Goal: Transaction & Acquisition: Purchase product/service

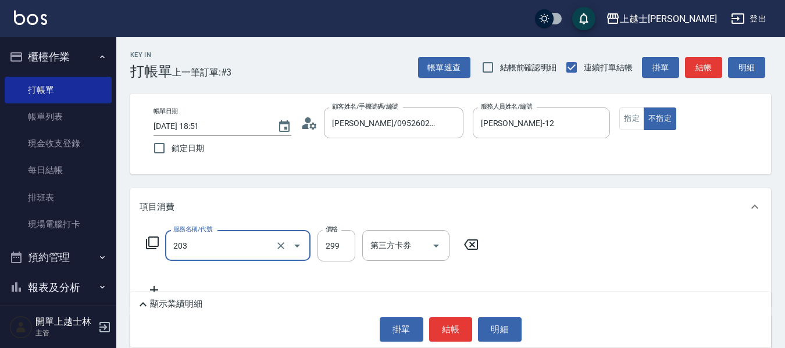
type input "B級洗+剪(203)"
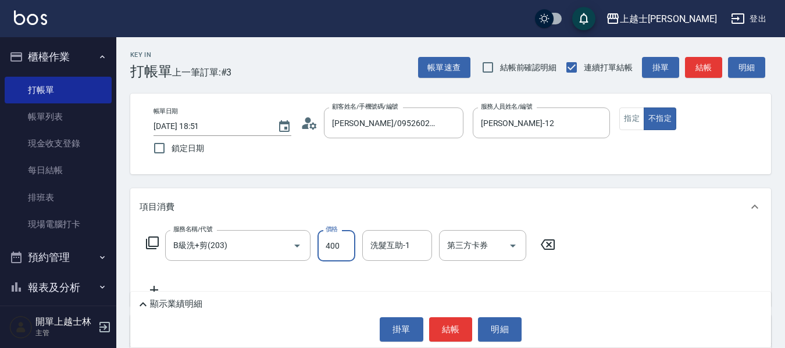
type input "400"
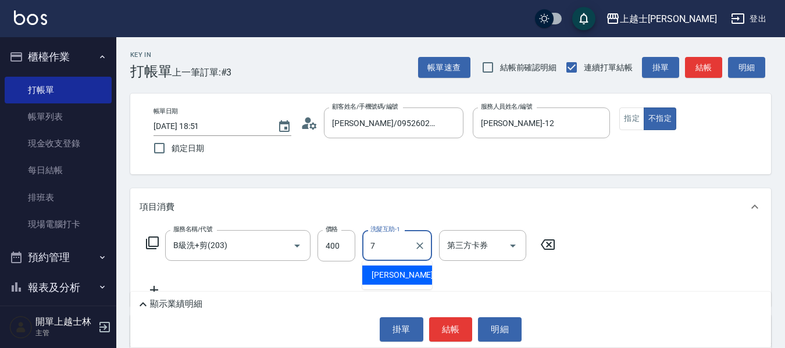
type input "蕾蕾-7"
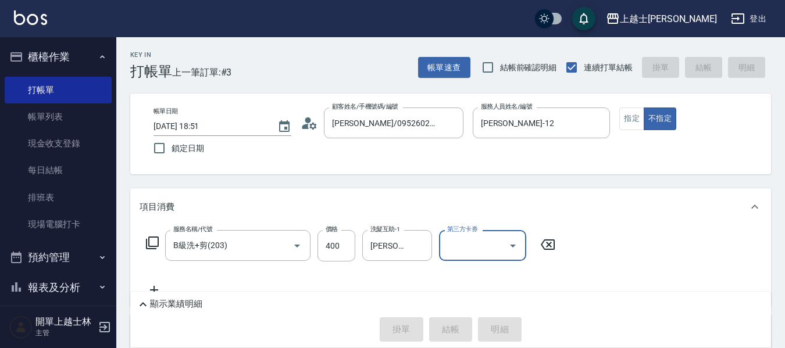
type input "2025/08/24 19:22"
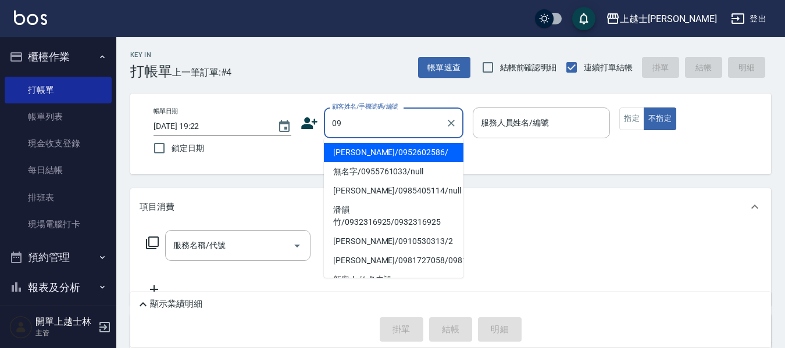
type input "哲哲/0952602586/"
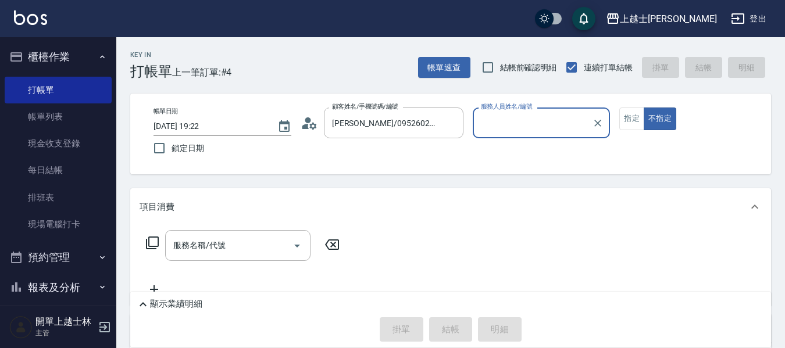
type input "哲哲-12"
click at [644, 108] on button "不指定" at bounding box center [660, 119] width 33 height 23
type button "false"
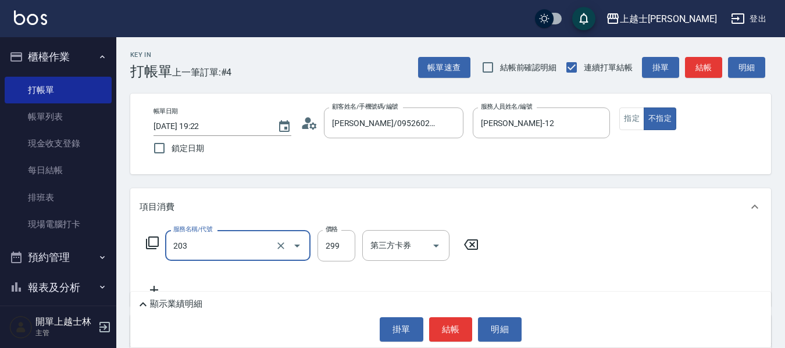
type input "B級洗+剪(203)"
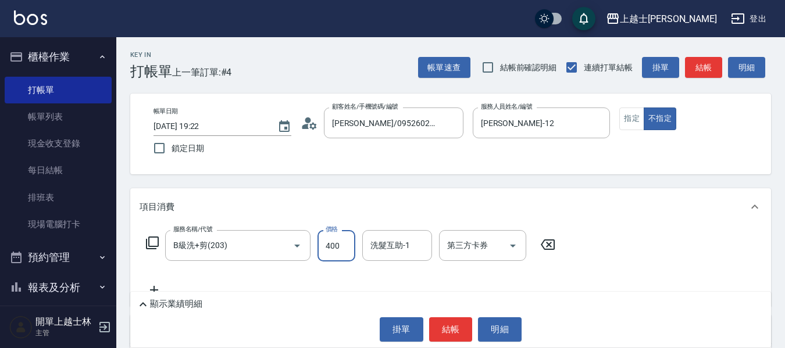
type input "400"
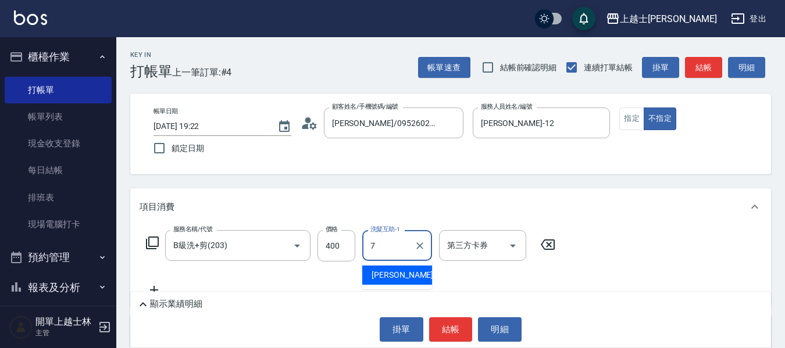
type input "蕾蕾-7"
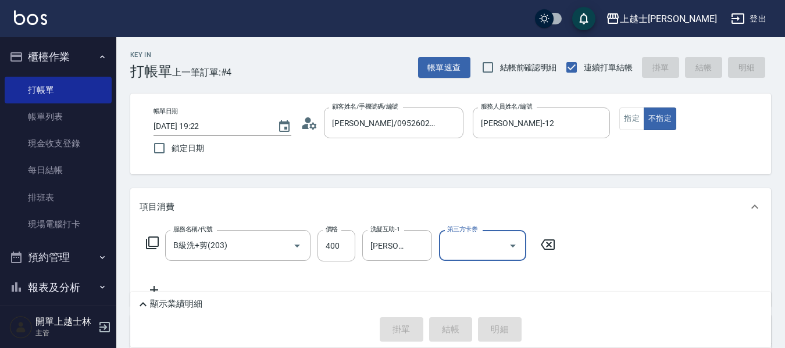
type input "2025/08/24 19:48"
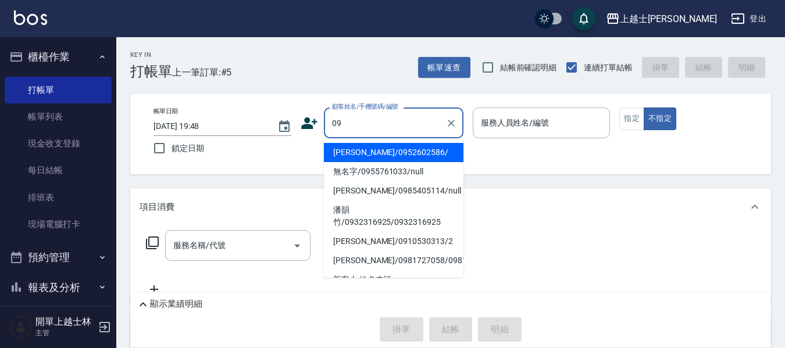
type input "哲哲/0952602586/"
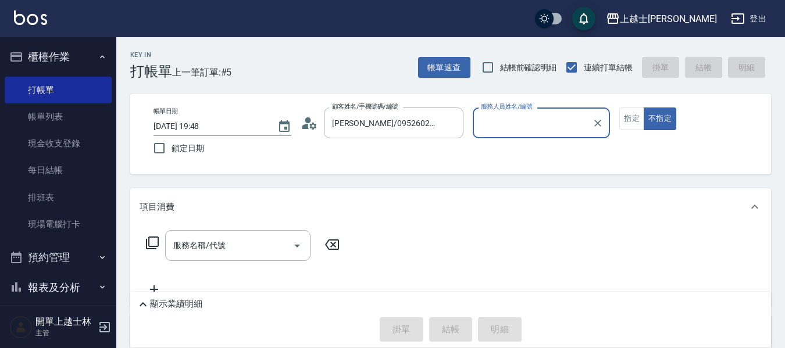
type input "哲哲-12"
click at [644, 108] on button "不指定" at bounding box center [660, 119] width 33 height 23
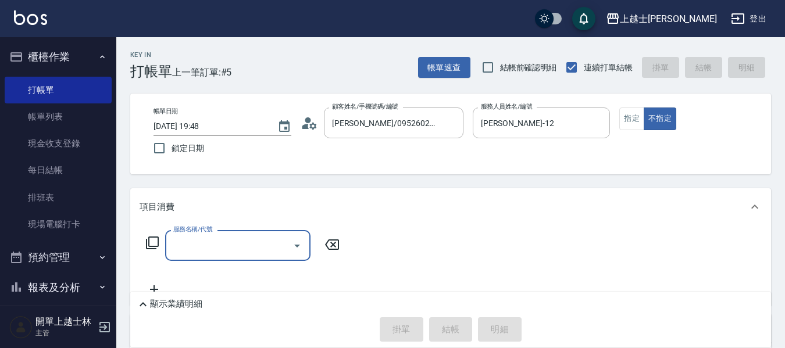
type input "2"
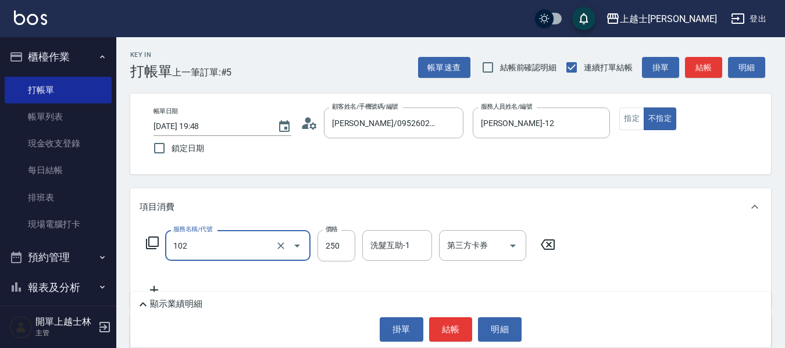
type input "精油洗髮(102)"
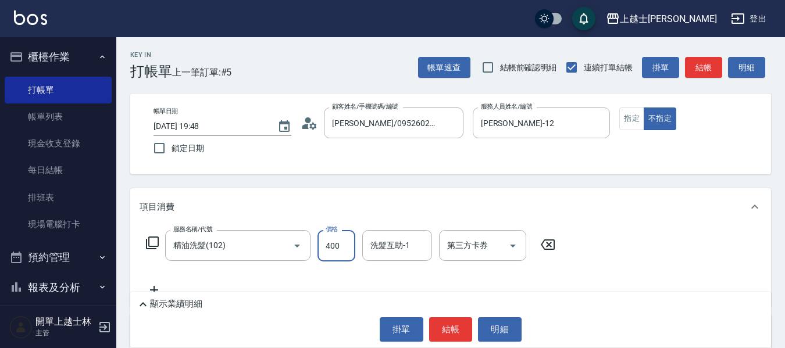
type input "400"
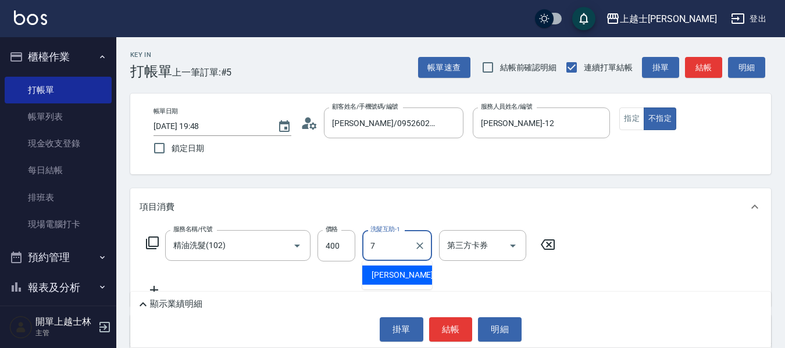
type input "蕾蕾-7"
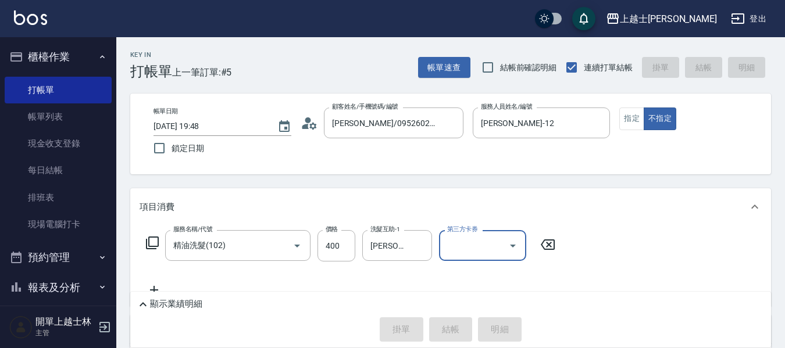
type input "2025/08/24 20:12"
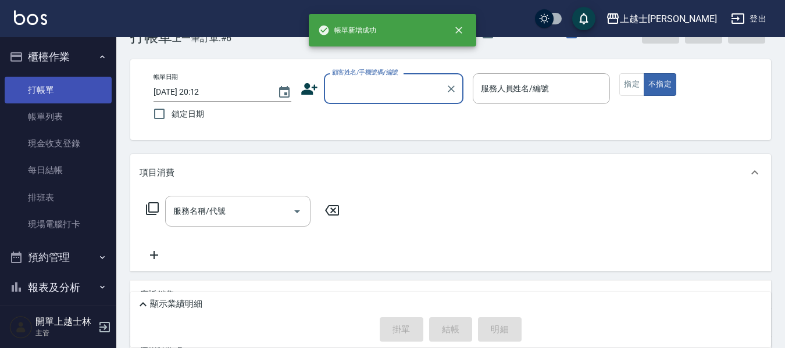
scroll to position [58, 0]
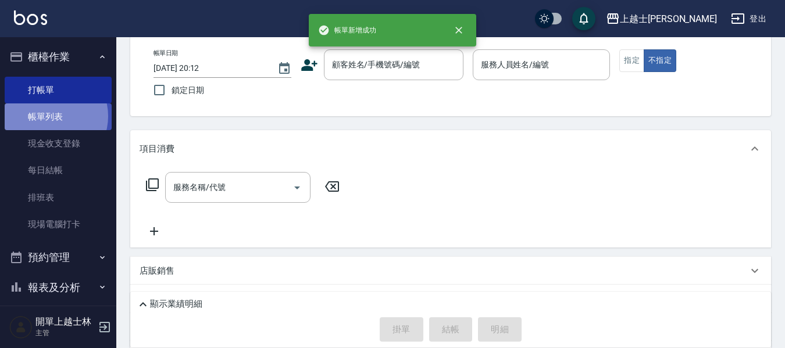
click at [49, 116] on link "帳單列表" at bounding box center [58, 117] width 107 height 27
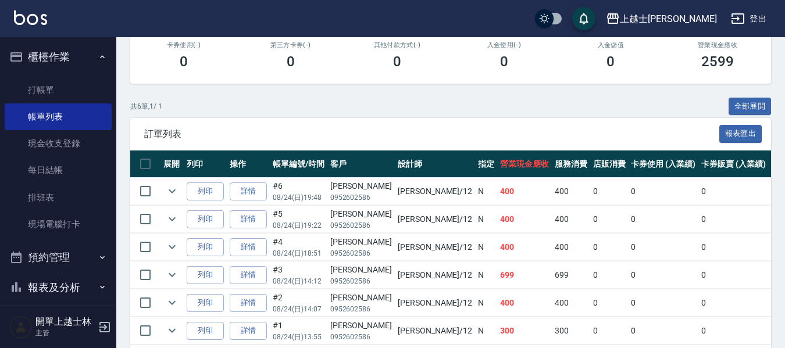
scroll to position [233, 0]
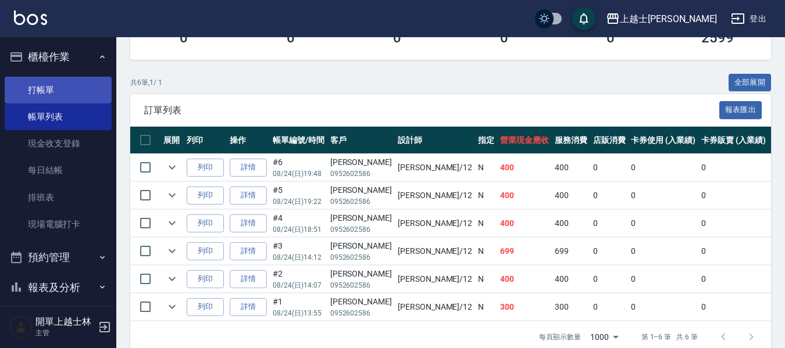
click at [48, 80] on link "打帳單" at bounding box center [58, 90] width 107 height 27
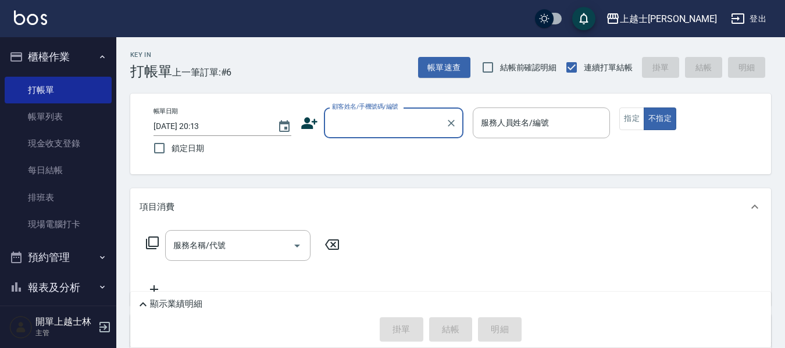
drag, startPoint x: 123, startPoint y: 53, endPoint x: 115, endPoint y: 213, distance: 160.7
click at [252, 193] on div "項目消費" at bounding box center [450, 206] width 641 height 37
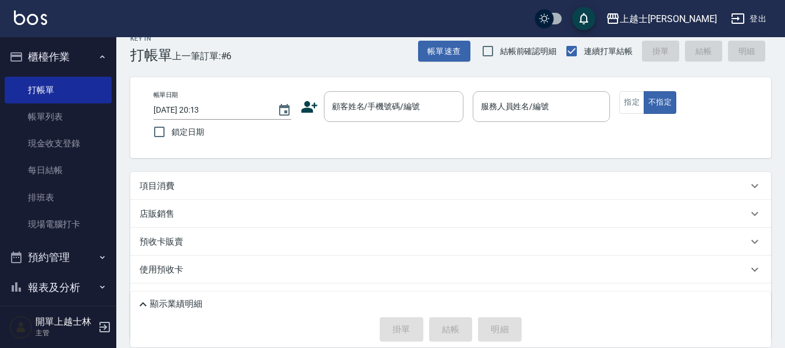
scroll to position [13, 0]
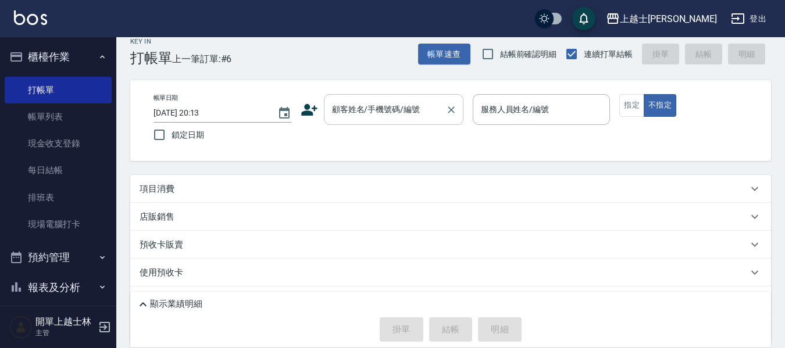
click at [407, 98] on div "顧客姓名/手機號碼/編號" at bounding box center [394, 109] width 140 height 31
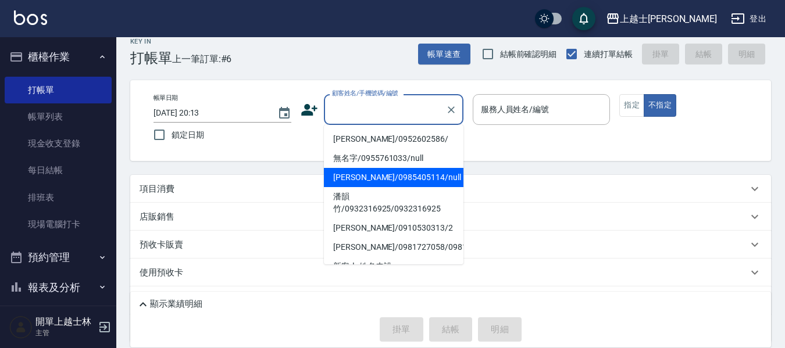
drag, startPoint x: 420, startPoint y: 176, endPoint x: 292, endPoint y: 184, distance: 128.2
click at [419, 178] on li "妤煊/0985405114/null" at bounding box center [394, 177] width 140 height 19
type input "妤煊/0985405114/null"
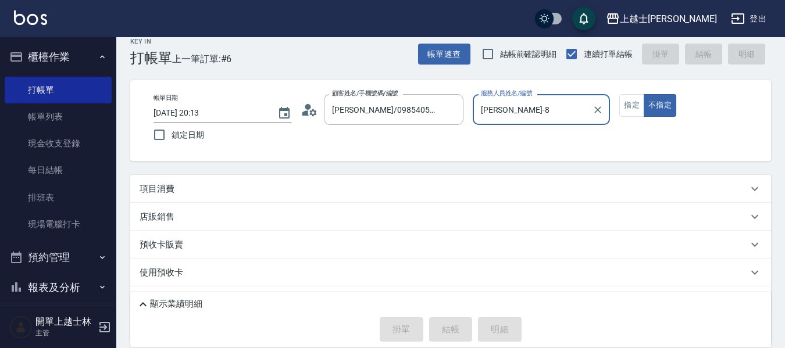
type input "妤煊-8"
click at [188, 193] on div "項目消費" at bounding box center [444, 189] width 608 height 12
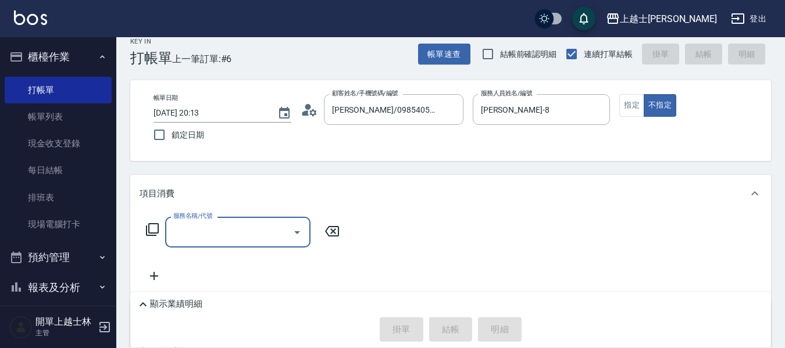
scroll to position [0, 0]
click at [154, 231] on icon at bounding box center [152, 230] width 14 height 14
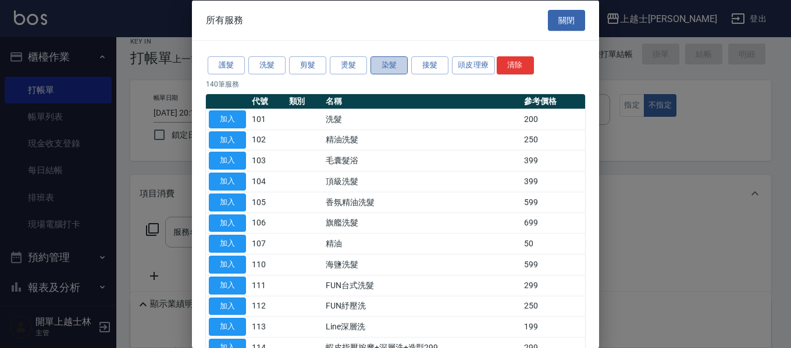
click at [374, 64] on button "染髮" at bounding box center [388, 65] width 37 height 18
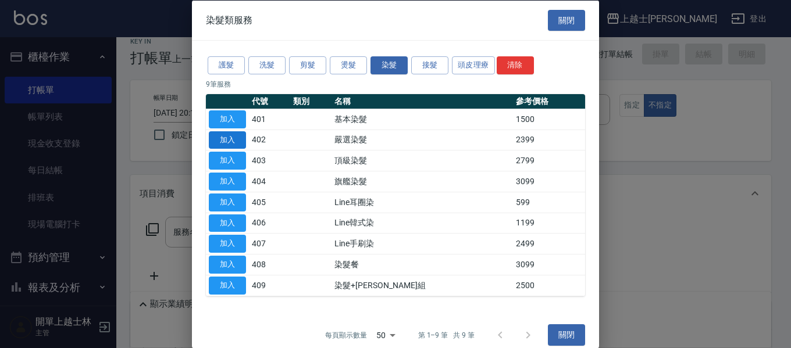
click at [227, 142] on button "加入" at bounding box center [227, 140] width 37 height 18
type input "嚴選染髮(402)"
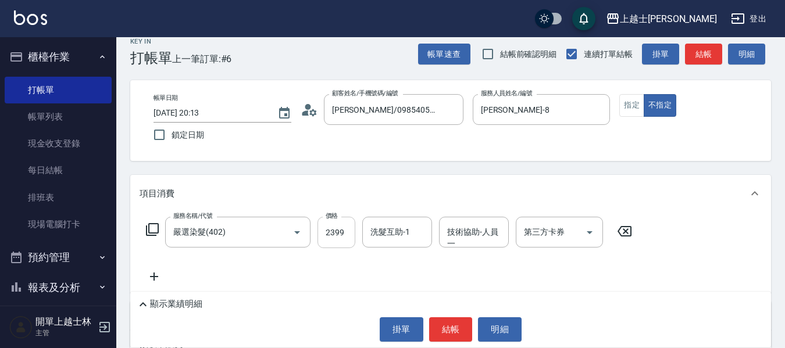
click at [333, 238] on input "2399" at bounding box center [337, 232] width 38 height 31
type input "2800"
click at [709, 53] on button "結帳" at bounding box center [703, 55] width 37 height 22
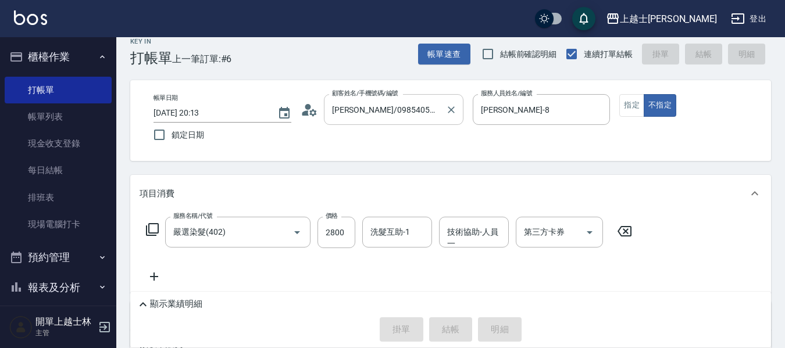
type input "2025/08/24 20:30"
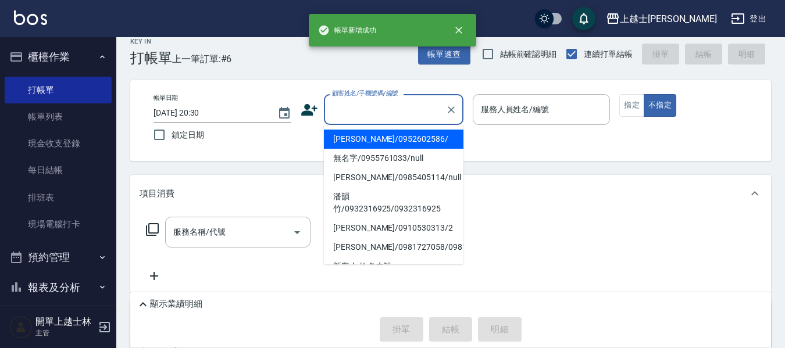
click at [404, 116] on input "顧客姓名/手機號碼/編號" at bounding box center [385, 109] width 112 height 20
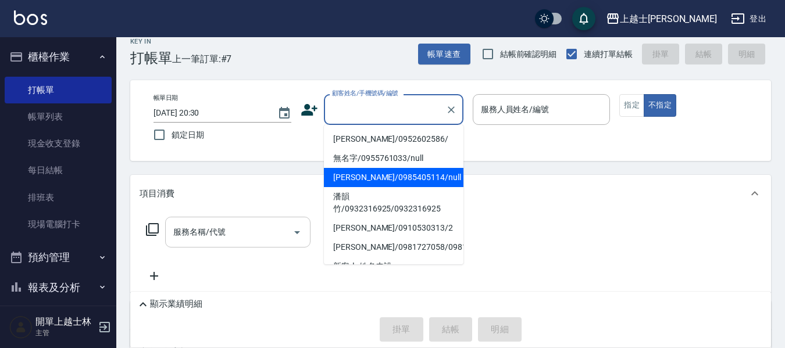
drag, startPoint x: 414, startPoint y: 180, endPoint x: 258, endPoint y: 221, distance: 161.8
click at [414, 180] on li "妤煊/0985405114/null" at bounding box center [394, 177] width 140 height 19
type input "妤煊/0985405114/null"
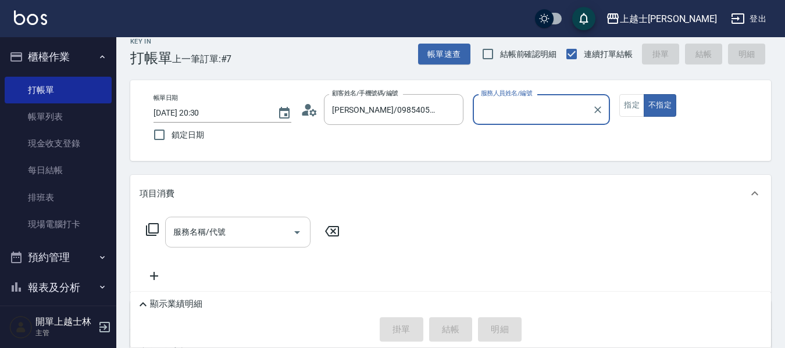
type input "妤煊-8"
click at [220, 231] on div "服務名稱/代號 服務名稱/代號" at bounding box center [237, 232] width 145 height 31
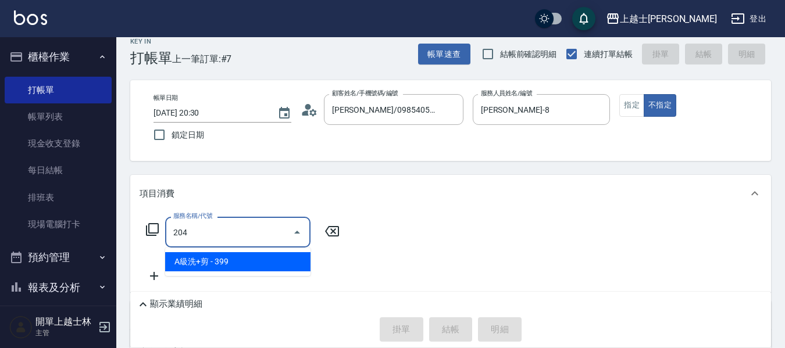
type input "A級洗+剪(204)"
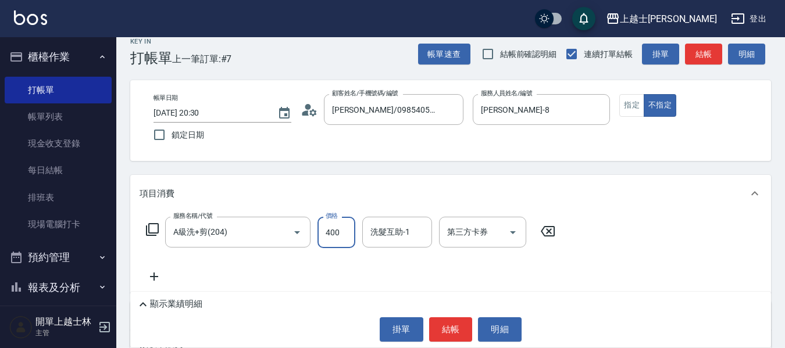
type input "400"
click at [711, 53] on button "結帳" at bounding box center [703, 55] width 37 height 22
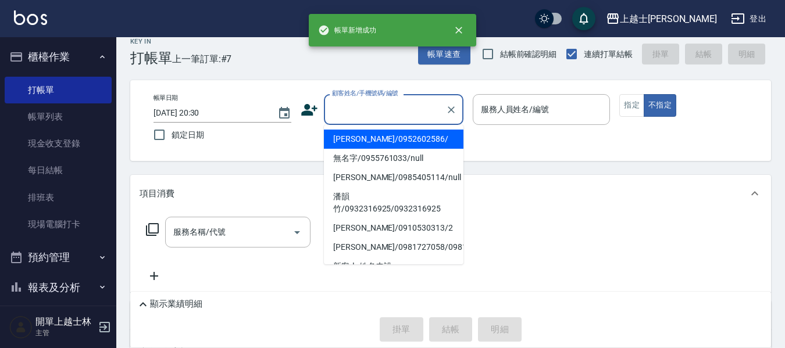
click at [413, 115] on input "顧客姓名/手機號碼/編號" at bounding box center [385, 109] width 112 height 20
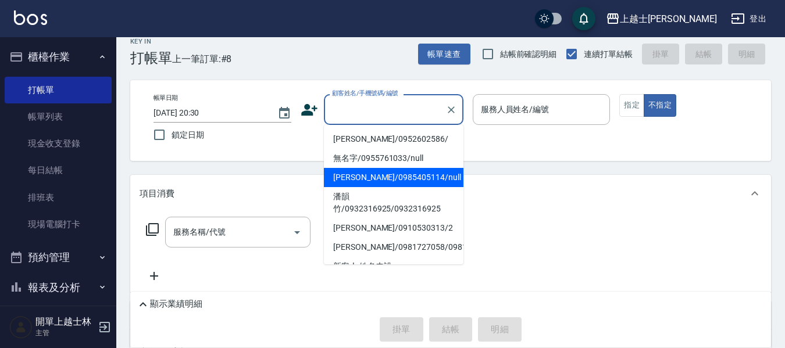
click at [381, 178] on li "妤煊/0985405114/null" at bounding box center [394, 177] width 140 height 19
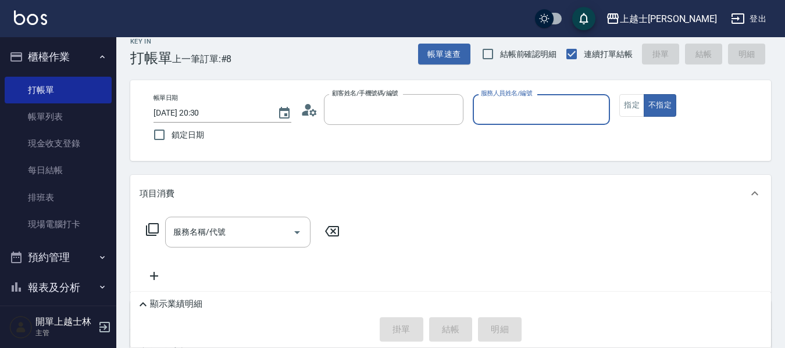
type input "妤煊/0985405114/null"
type input "妤煊-8"
click at [630, 103] on button "指定" at bounding box center [631, 105] width 25 height 23
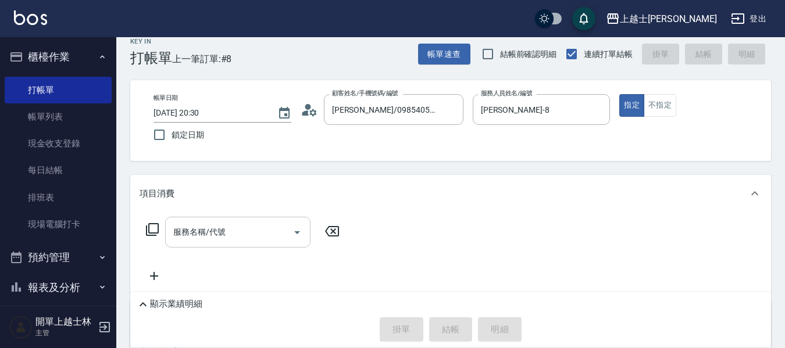
click at [190, 248] on div "服務名稱/代號" at bounding box center [237, 232] width 145 height 31
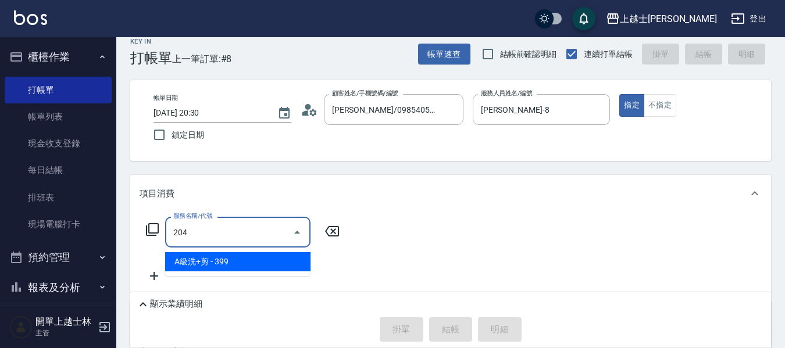
type input "A級洗+剪(204)"
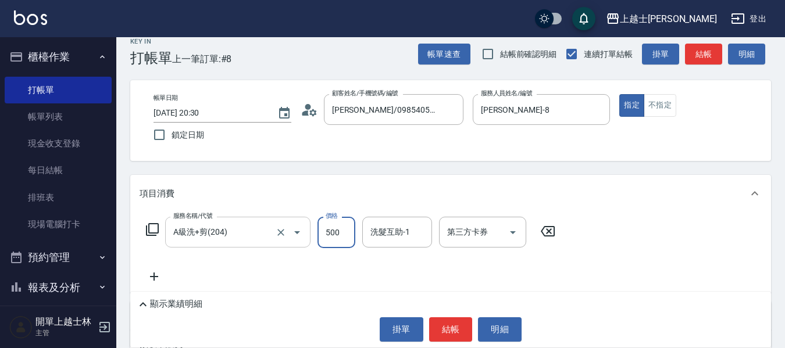
type input "500"
click at [704, 60] on button "結帳" at bounding box center [703, 55] width 37 height 22
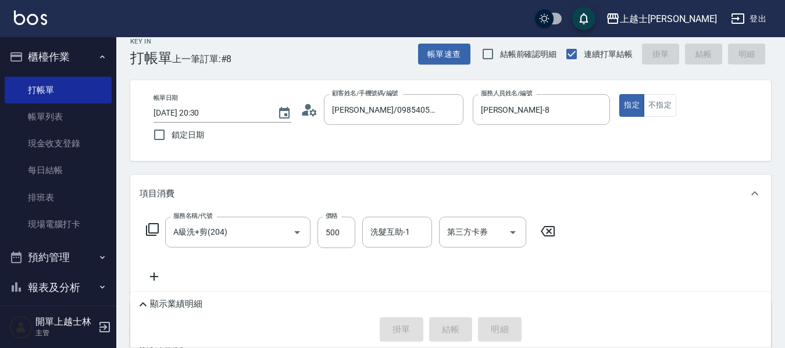
type input "2025/08/24 20:31"
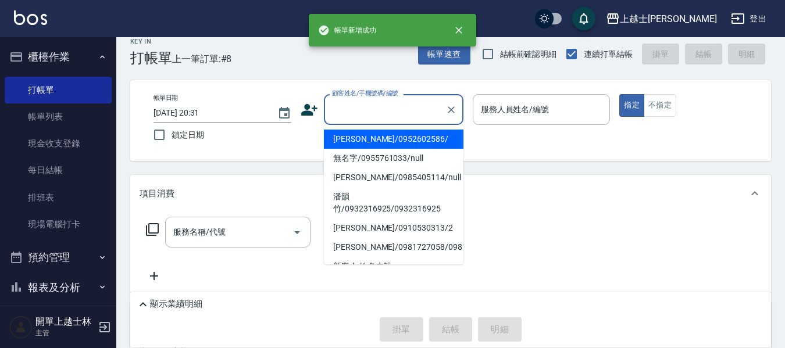
click at [362, 111] on input "顧客姓名/手機號碼/編號" at bounding box center [385, 109] width 112 height 20
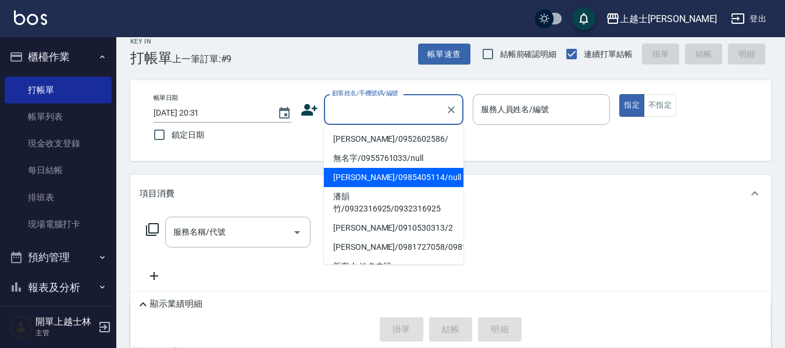
click at [384, 184] on li "妤煊/0985405114/null" at bounding box center [394, 177] width 140 height 19
type input "妤煊/0985405114/null"
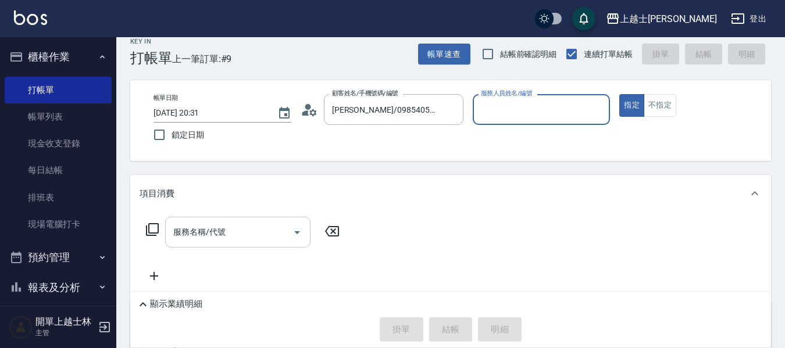
type input "妤煊-8"
click at [213, 233] on div "服務名稱/代號 服務名稱/代號" at bounding box center [237, 232] width 145 height 31
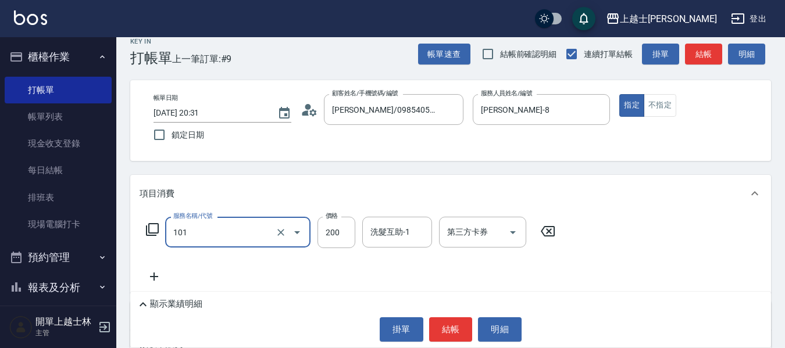
type input "洗髮(101)"
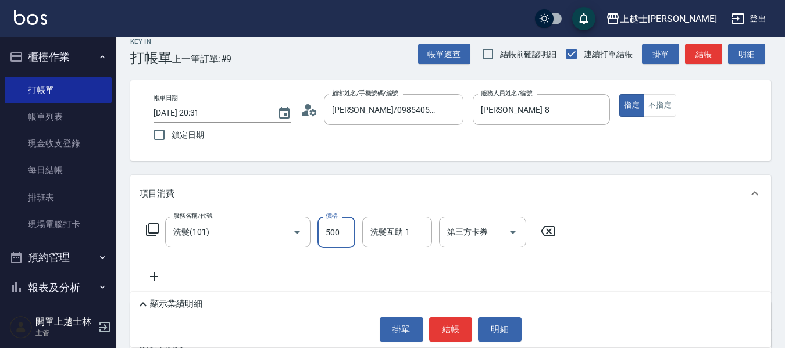
type input "500"
click at [666, 102] on button "不指定" at bounding box center [660, 105] width 33 height 23
click at [700, 50] on button "結帳" at bounding box center [703, 55] width 37 height 22
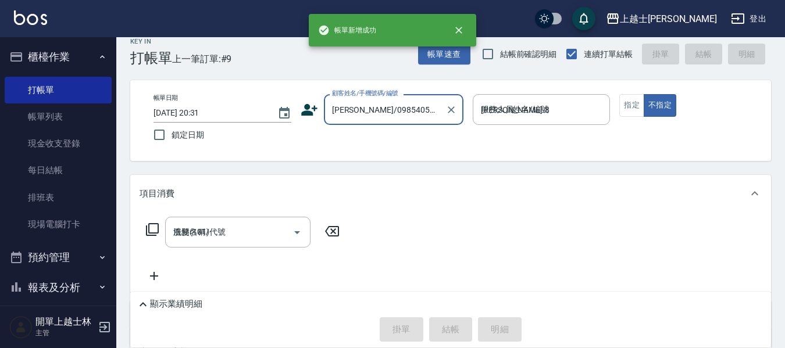
type input "2025/08/24 20:32"
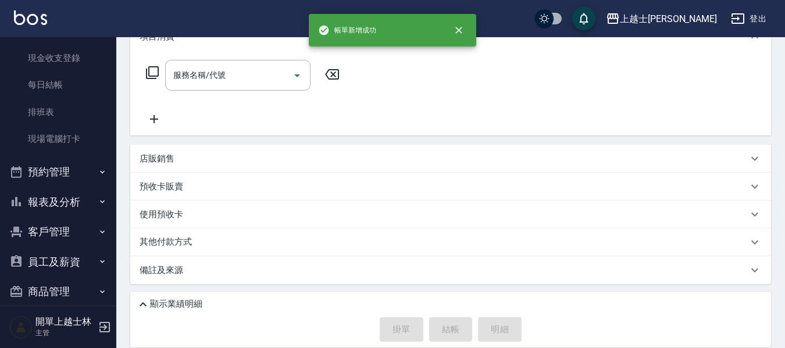
scroll to position [116, 0]
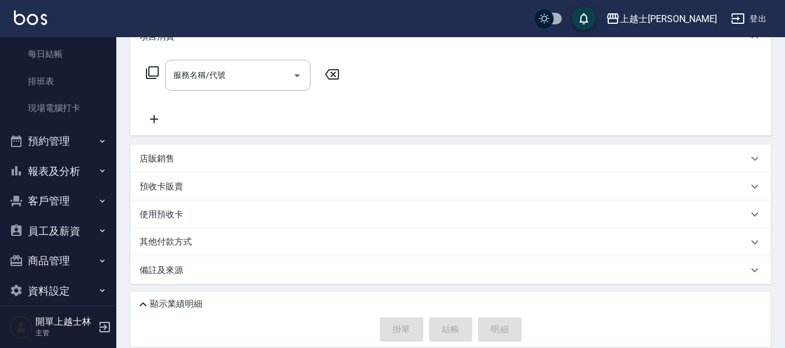
click at [83, 170] on button "報表及分析" at bounding box center [58, 171] width 107 height 30
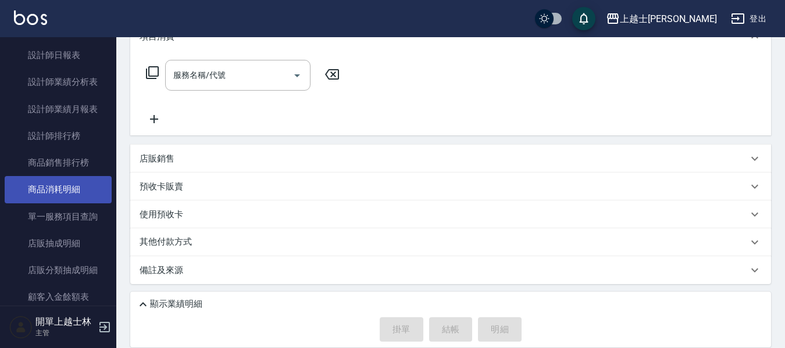
scroll to position [582, 0]
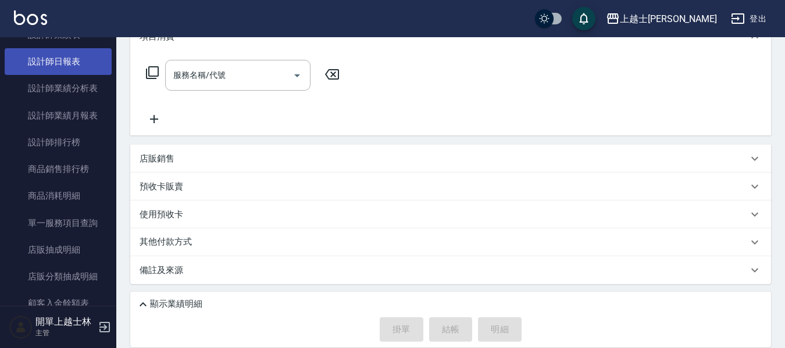
click at [59, 69] on link "設計師日報表" at bounding box center [58, 61] width 107 height 27
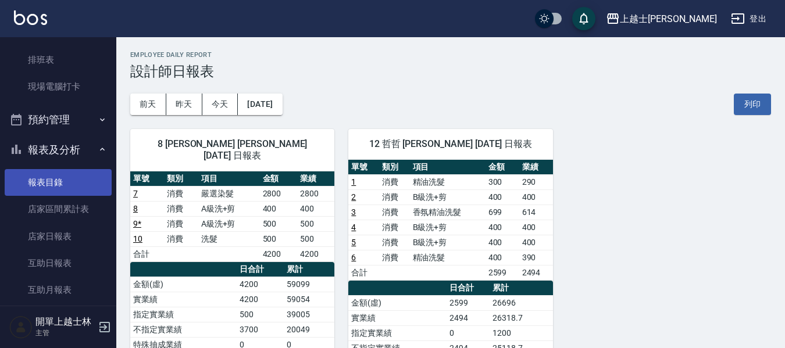
scroll to position [174, 0]
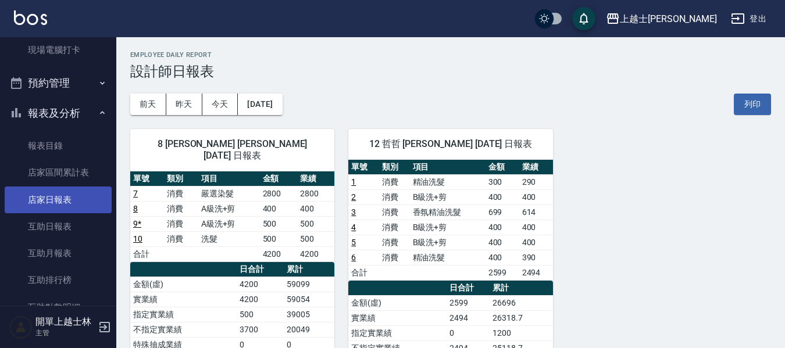
click at [61, 206] on link "店家日報表" at bounding box center [58, 200] width 107 height 27
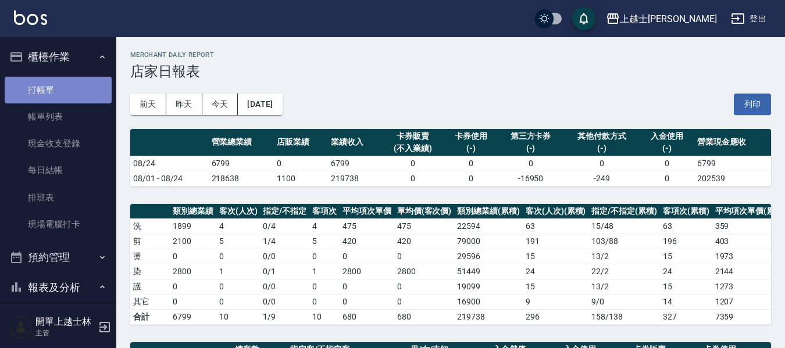
click at [68, 88] on link "打帳單" at bounding box center [58, 90] width 107 height 27
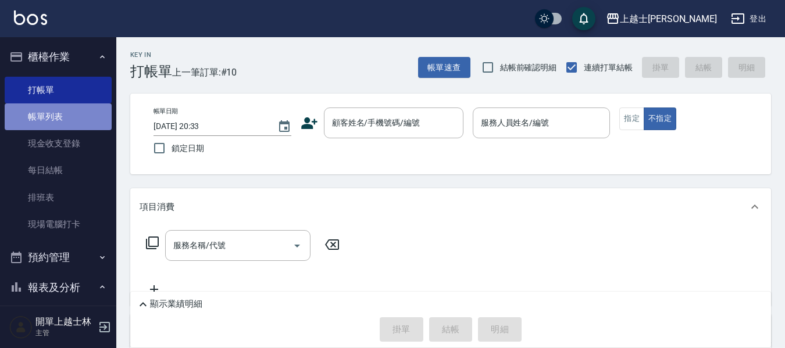
click at [67, 116] on link "帳單列表" at bounding box center [58, 117] width 107 height 27
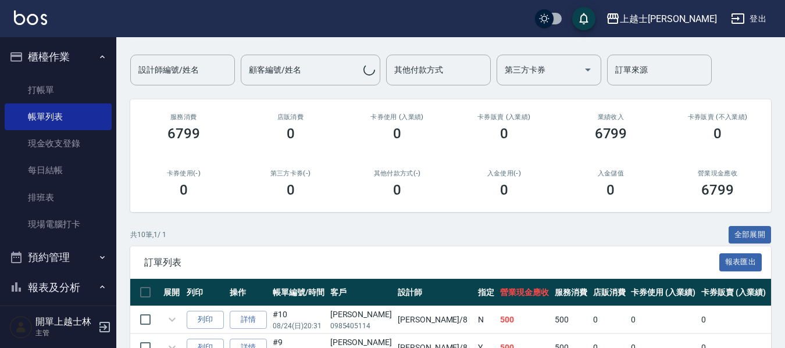
scroll to position [346, 0]
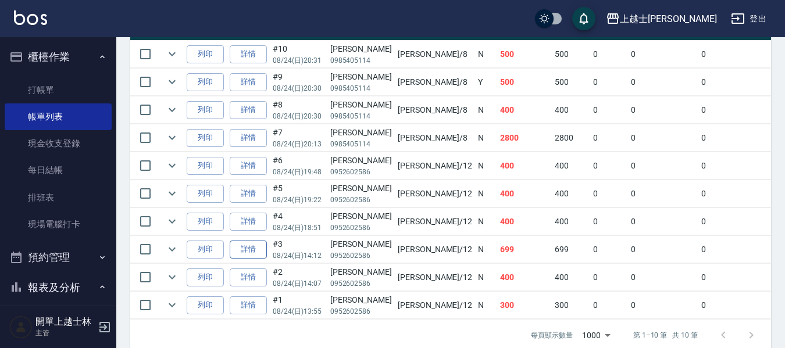
click at [246, 252] on link "詳情" at bounding box center [248, 250] width 37 height 18
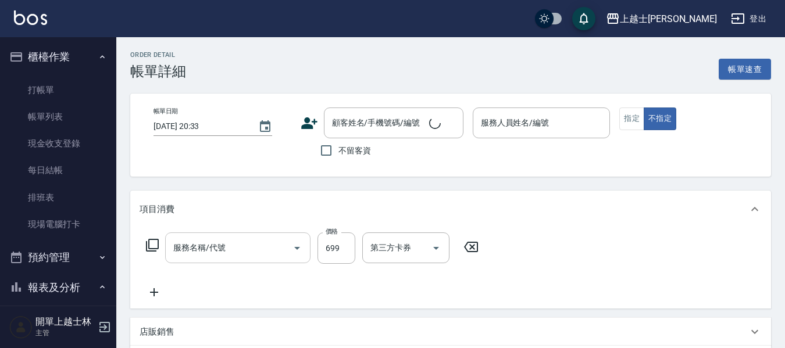
type input "2025/08/24 14:12"
type input "哲哲-12"
click at [338, 252] on input "699" at bounding box center [337, 248] width 38 height 31
type input "香氛精油洗髮(105)"
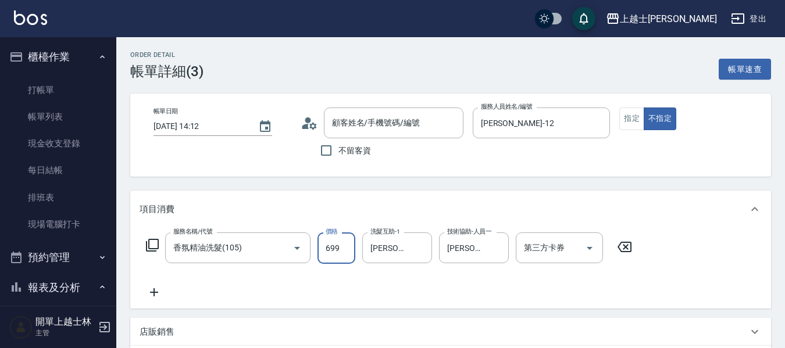
type input "0"
type input "哲哲/0952602586/"
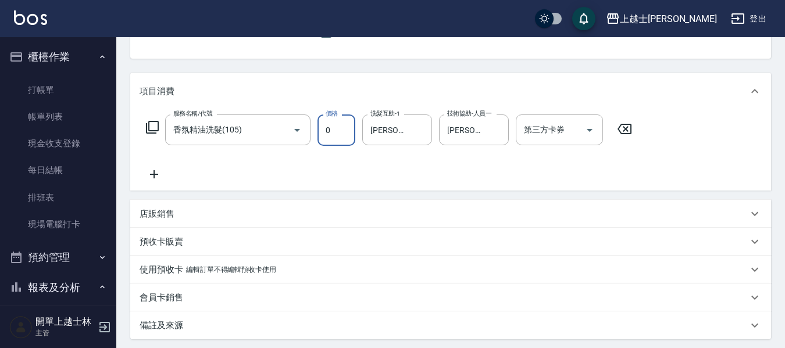
scroll to position [174, 0]
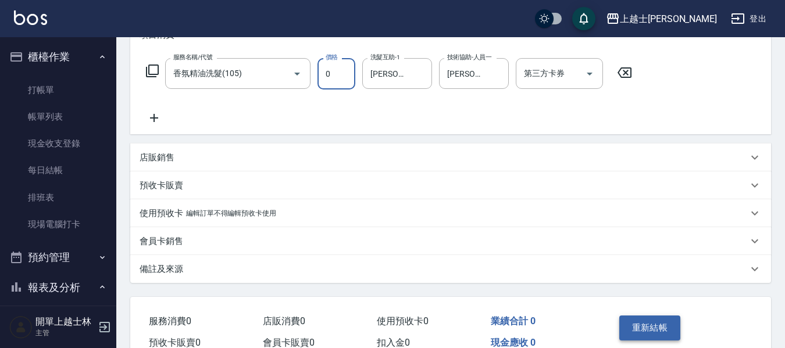
type input "0"
click at [667, 326] on button "重新結帳" at bounding box center [650, 328] width 62 height 24
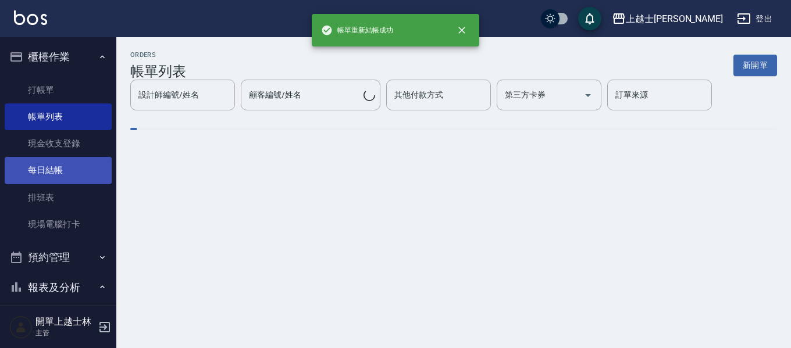
click at [50, 174] on link "每日結帳" at bounding box center [58, 170] width 107 height 27
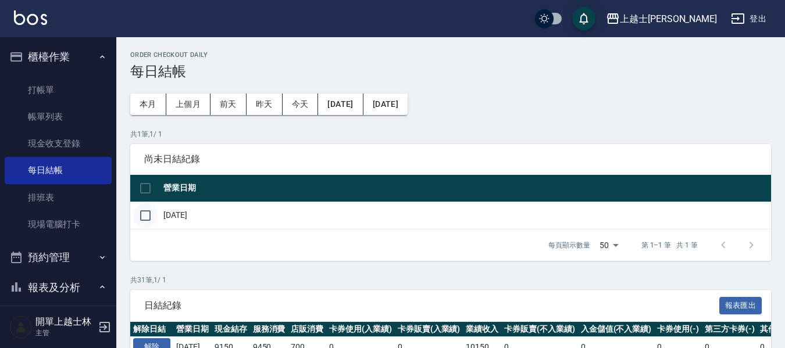
click at [143, 221] on input "checkbox" at bounding box center [145, 216] width 24 height 24
checkbox input "true"
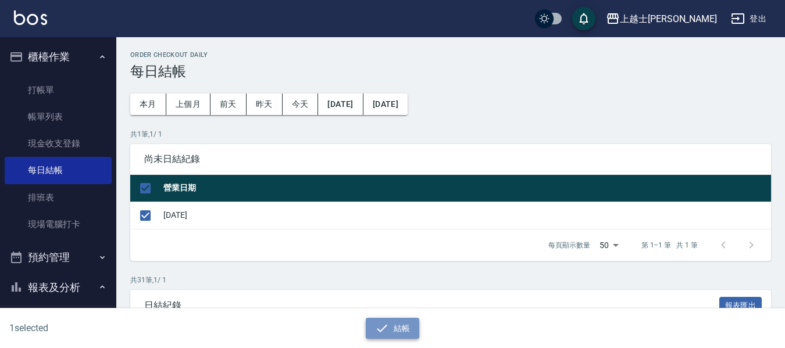
click at [411, 335] on button "結帳" at bounding box center [393, 329] width 54 height 22
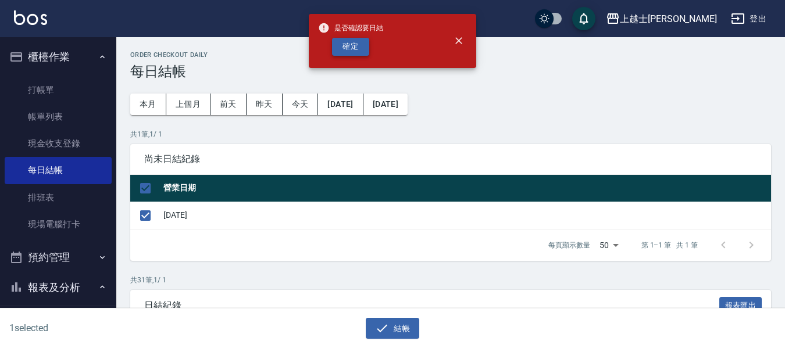
click at [354, 44] on button "確定" at bounding box center [350, 47] width 37 height 18
checkbox input "false"
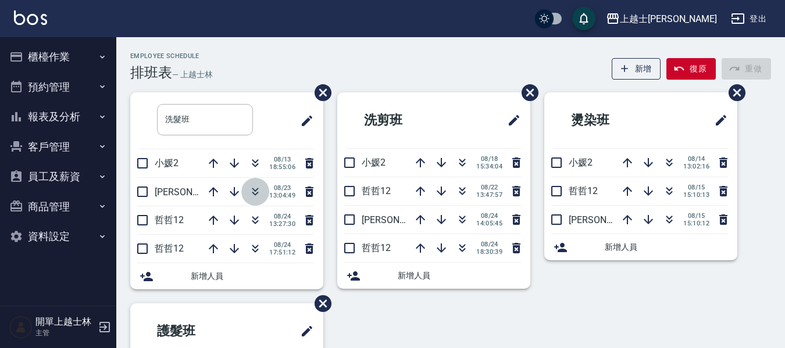
click at [254, 189] on icon "button" at bounding box center [255, 192] width 14 height 14
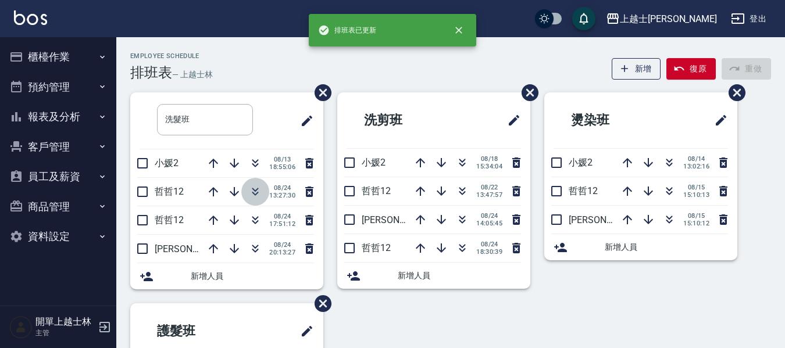
click at [252, 188] on icon "button" at bounding box center [255, 192] width 14 height 14
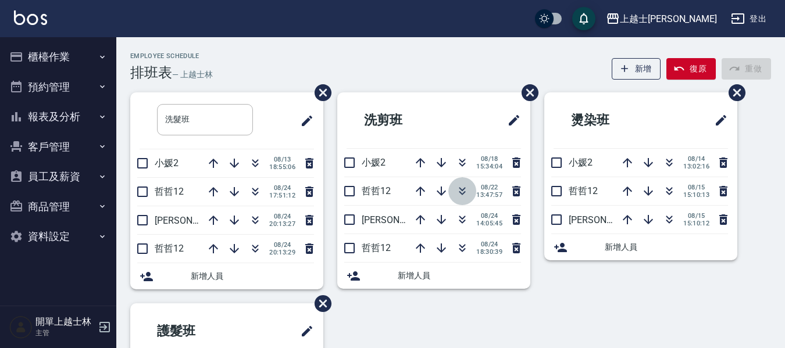
click at [462, 192] on icon "button" at bounding box center [462, 191] width 14 height 14
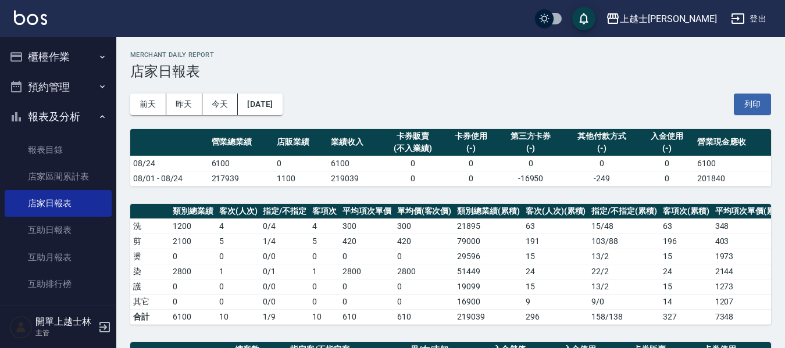
click at [79, 58] on button "櫃檯作業" at bounding box center [58, 57] width 107 height 30
